Goal: Task Accomplishment & Management: Manage account settings

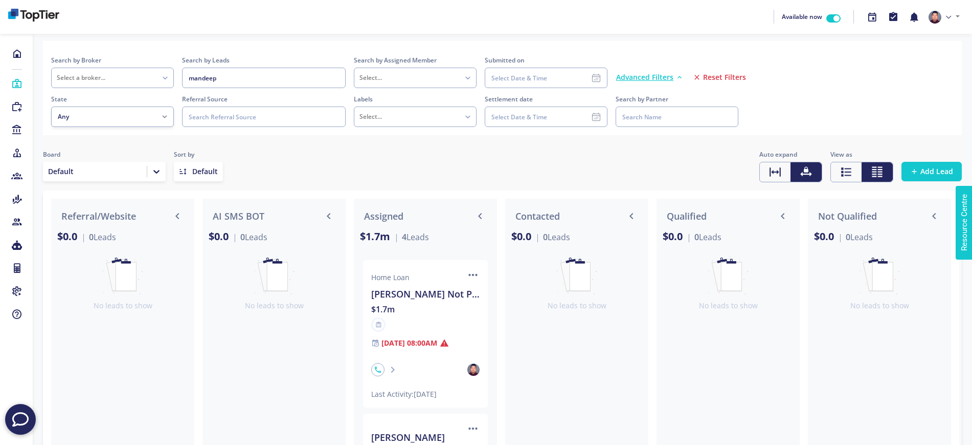
click at [417, 302] on div "Home Loan ... [PERSON_NAME] Not Provided $1.7m [DATE] 08:00AM Last Activity: [D…" at bounding box center [425, 333] width 108 height 131
